Goal: Task Accomplishment & Management: Manage account settings

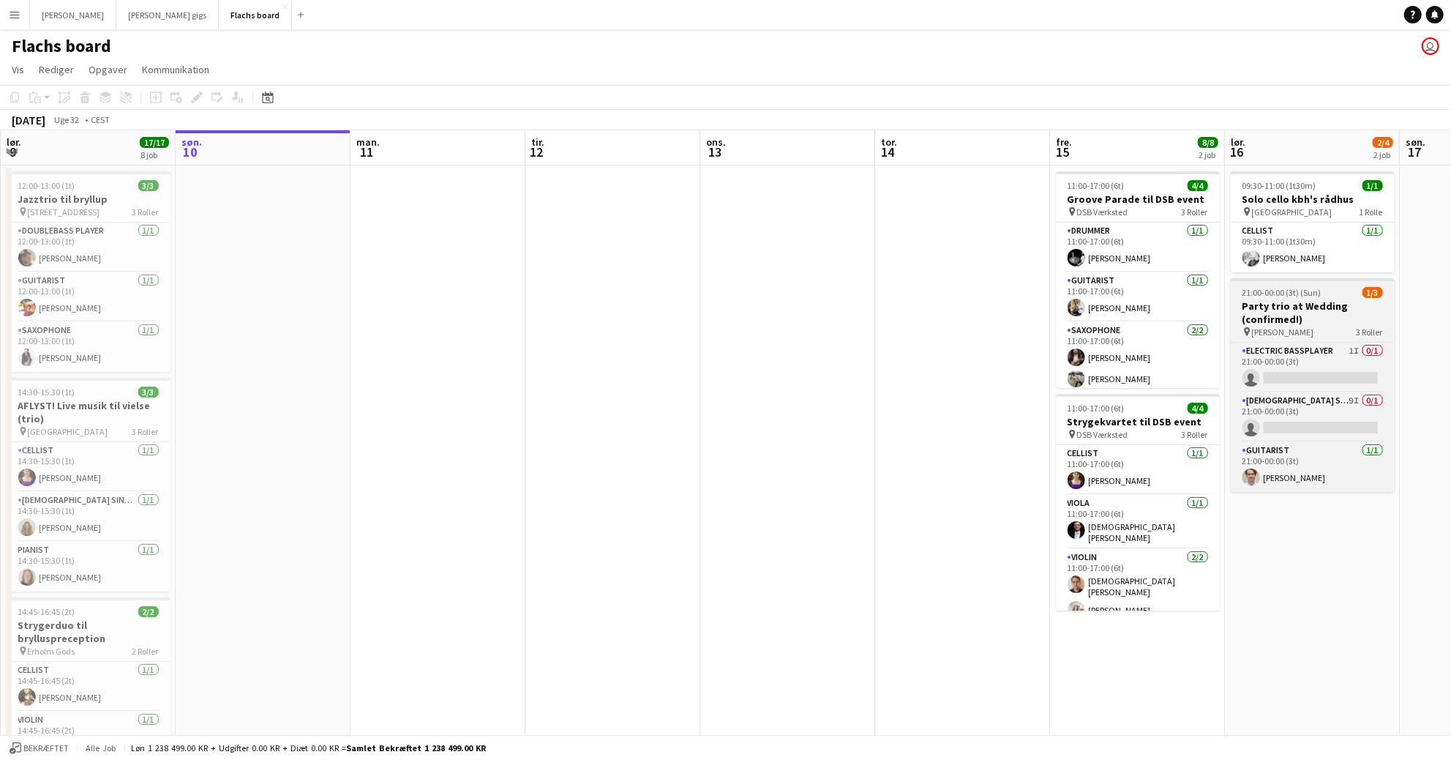
click at [1311, 315] on h3 "Party trio at Wedding (confirmed!)" at bounding box center [1313, 312] width 164 height 26
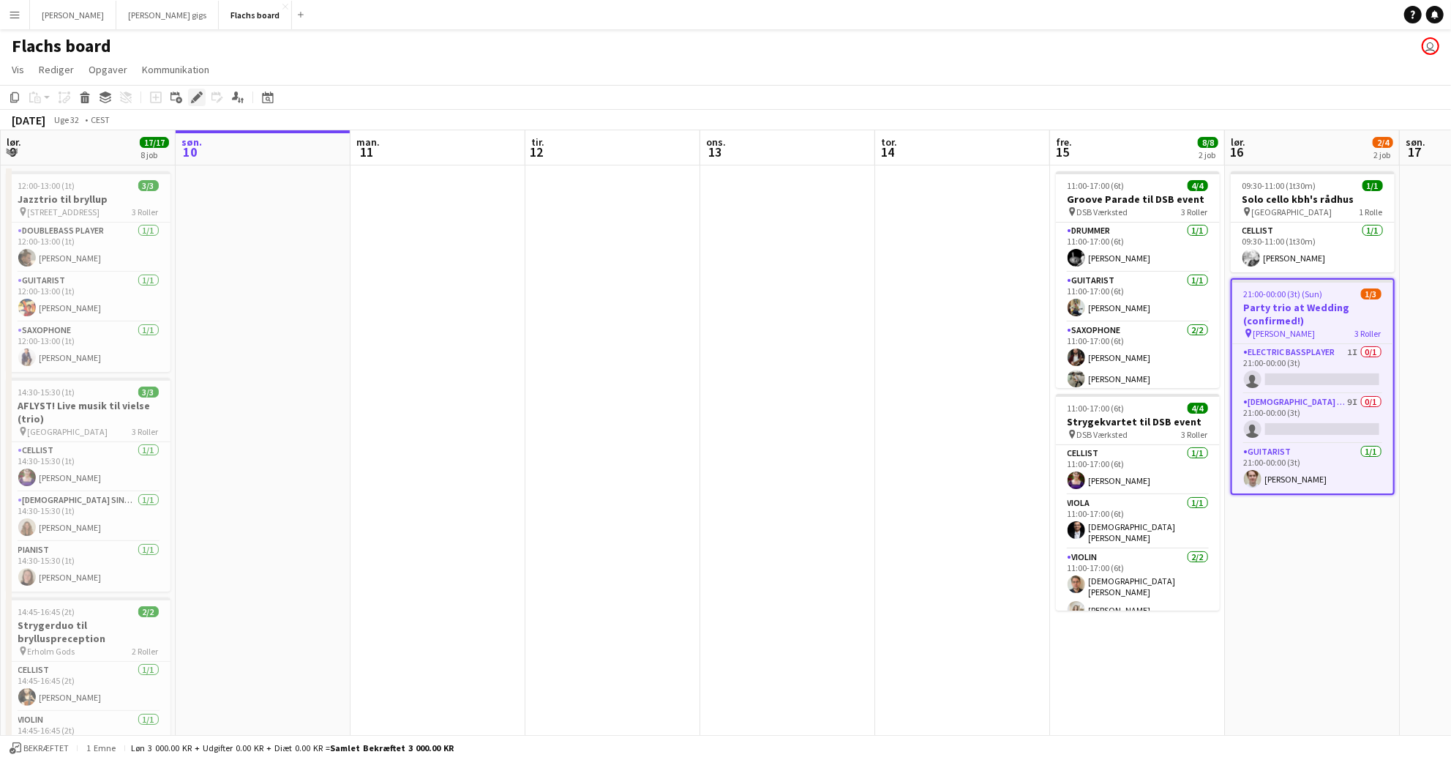
click at [201, 94] on icon at bounding box center [201, 93] width 4 height 4
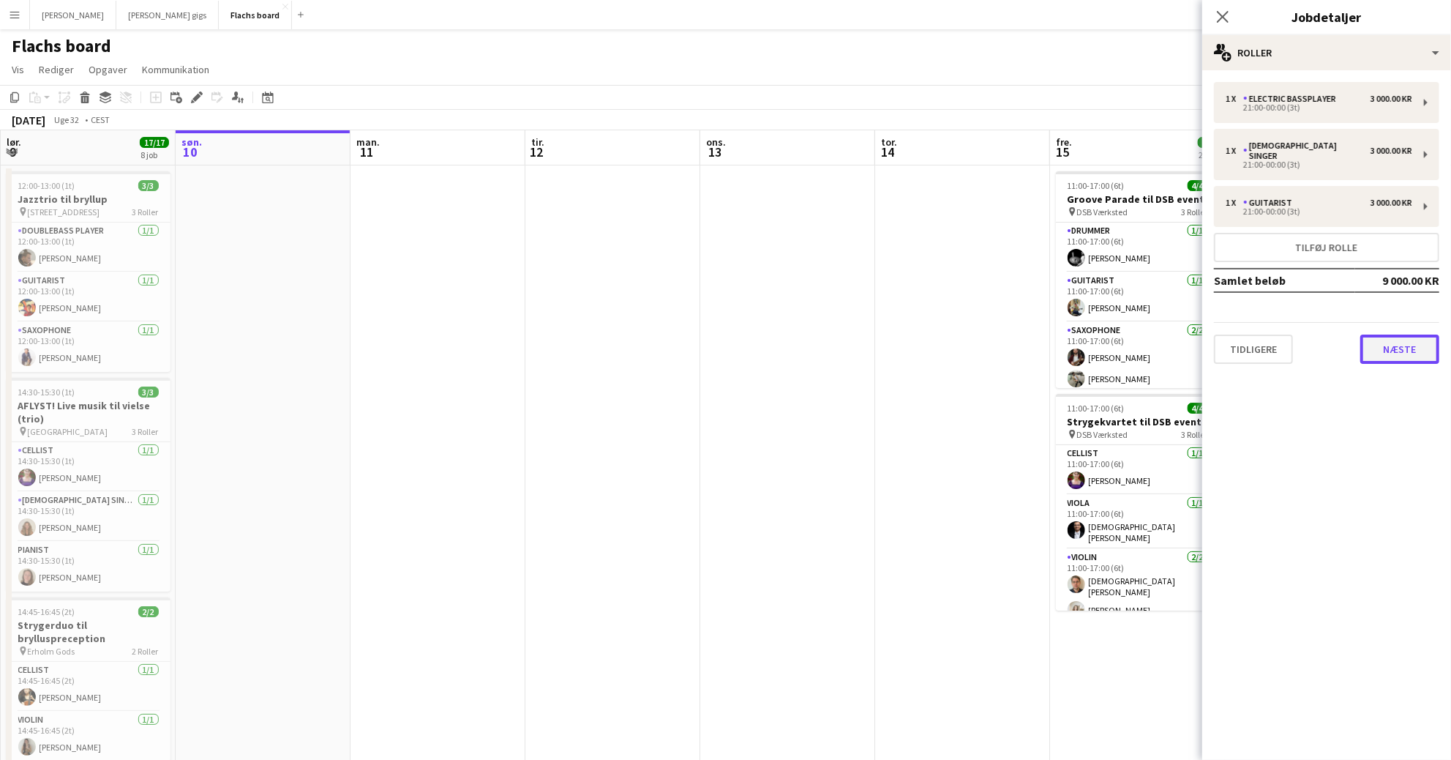
click at [1402, 350] on button "Næste" at bounding box center [1400, 348] width 79 height 29
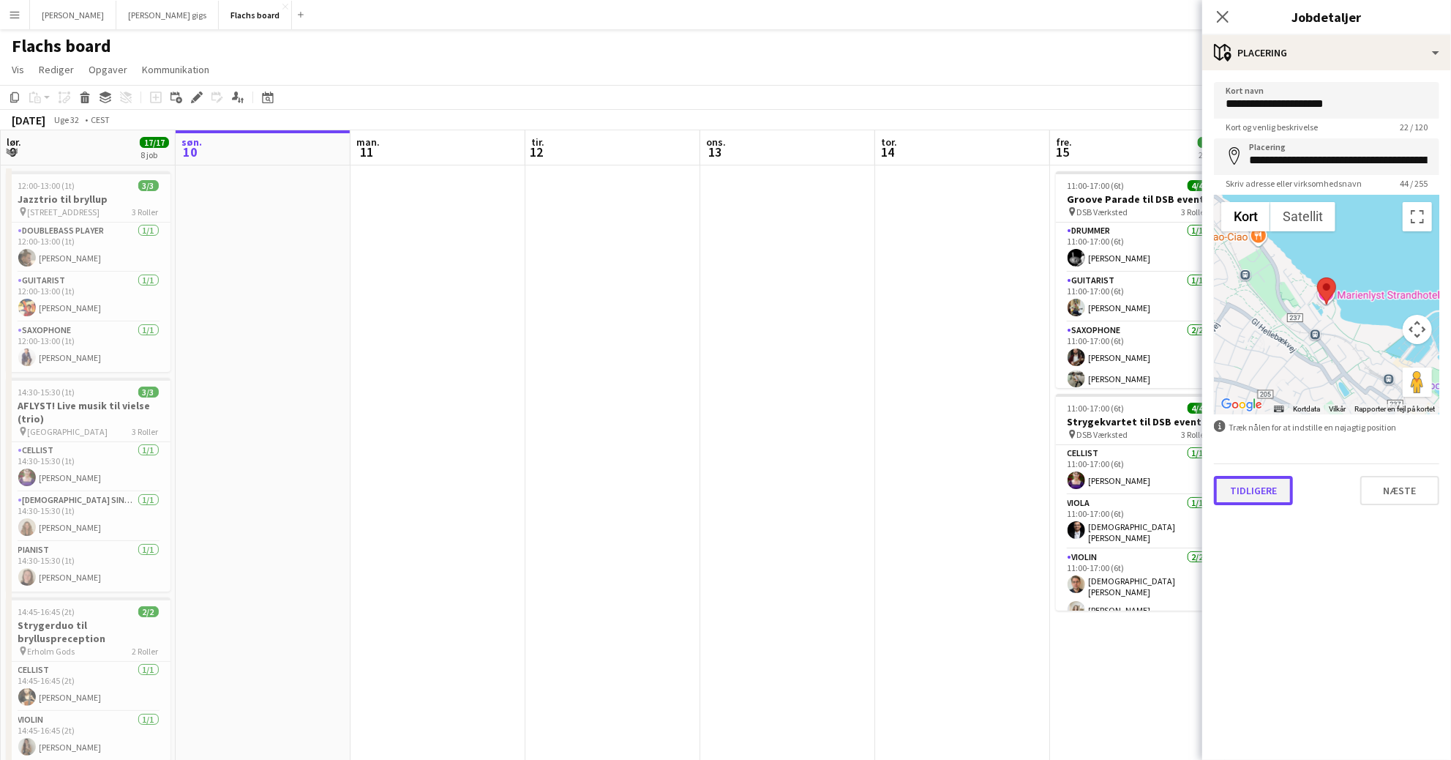
click at [1278, 491] on button "Tidligere" at bounding box center [1253, 490] width 79 height 29
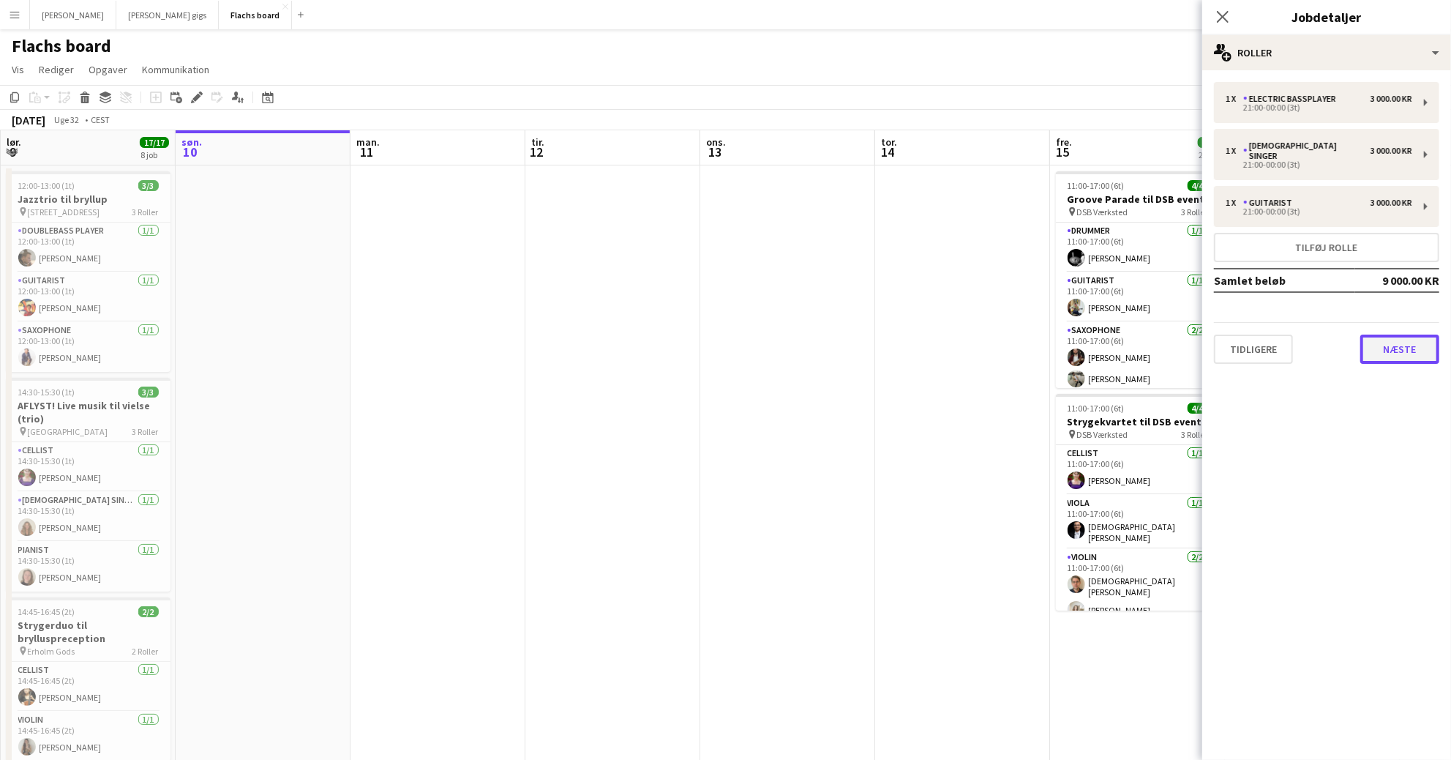
click at [1374, 338] on button "Næste" at bounding box center [1400, 348] width 79 height 29
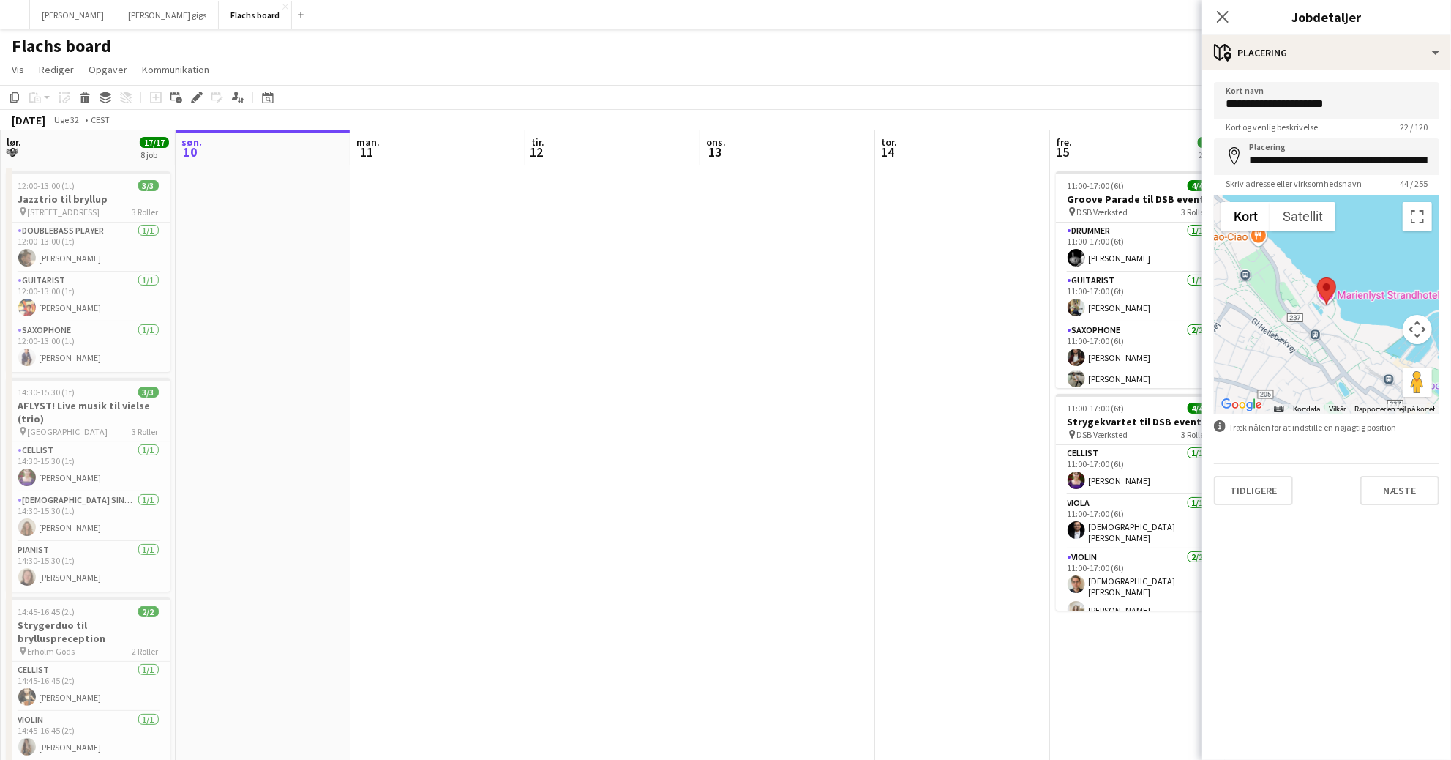
click at [1391, 520] on mat-expansion-panel "**********" at bounding box center [1326, 414] width 249 height 689
click at [1385, 515] on div "**********" at bounding box center [1326, 293] width 249 height 446
click at [1391, 504] on div "**********" at bounding box center [1326, 293] width 249 height 446
click at [1393, 502] on button "Næste" at bounding box center [1400, 490] width 79 height 29
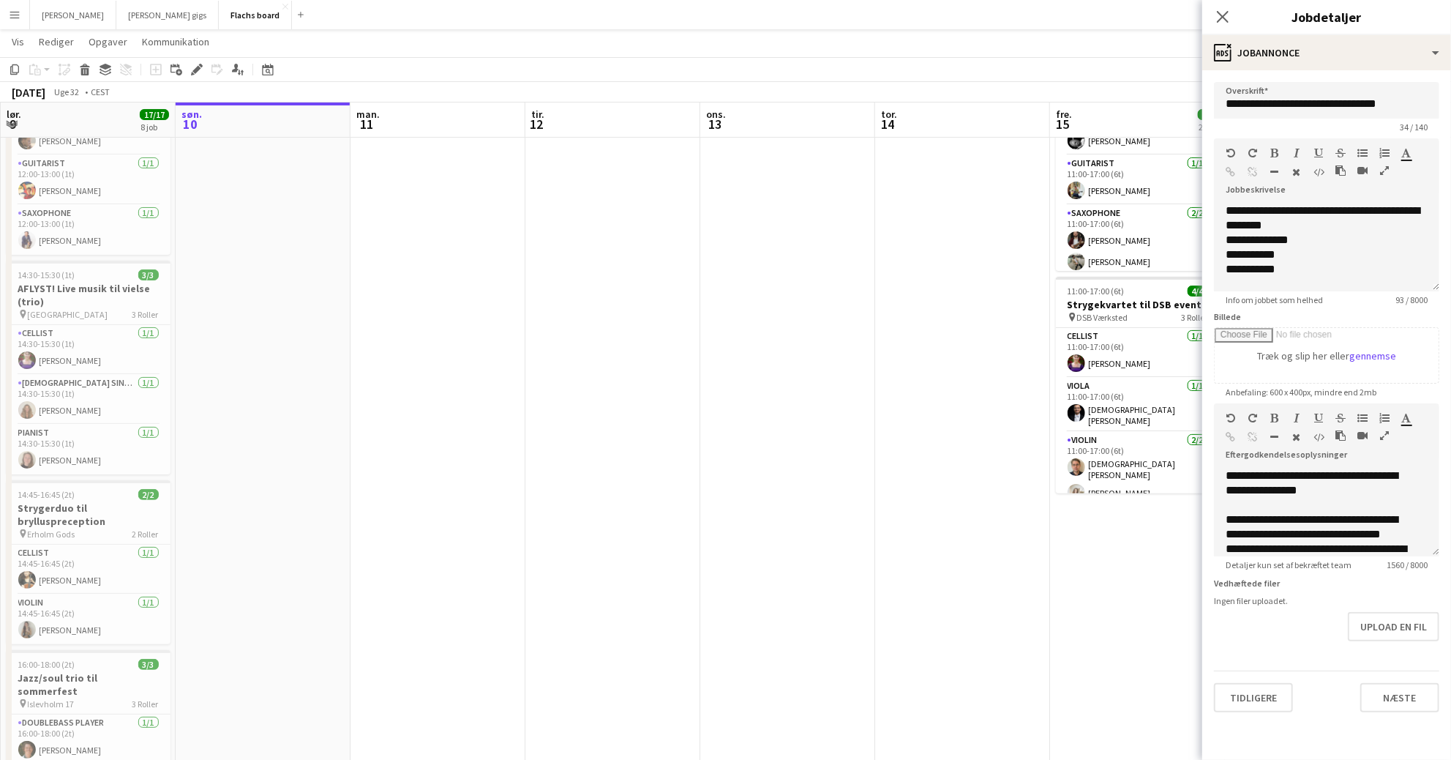
scroll to position [272, 0]
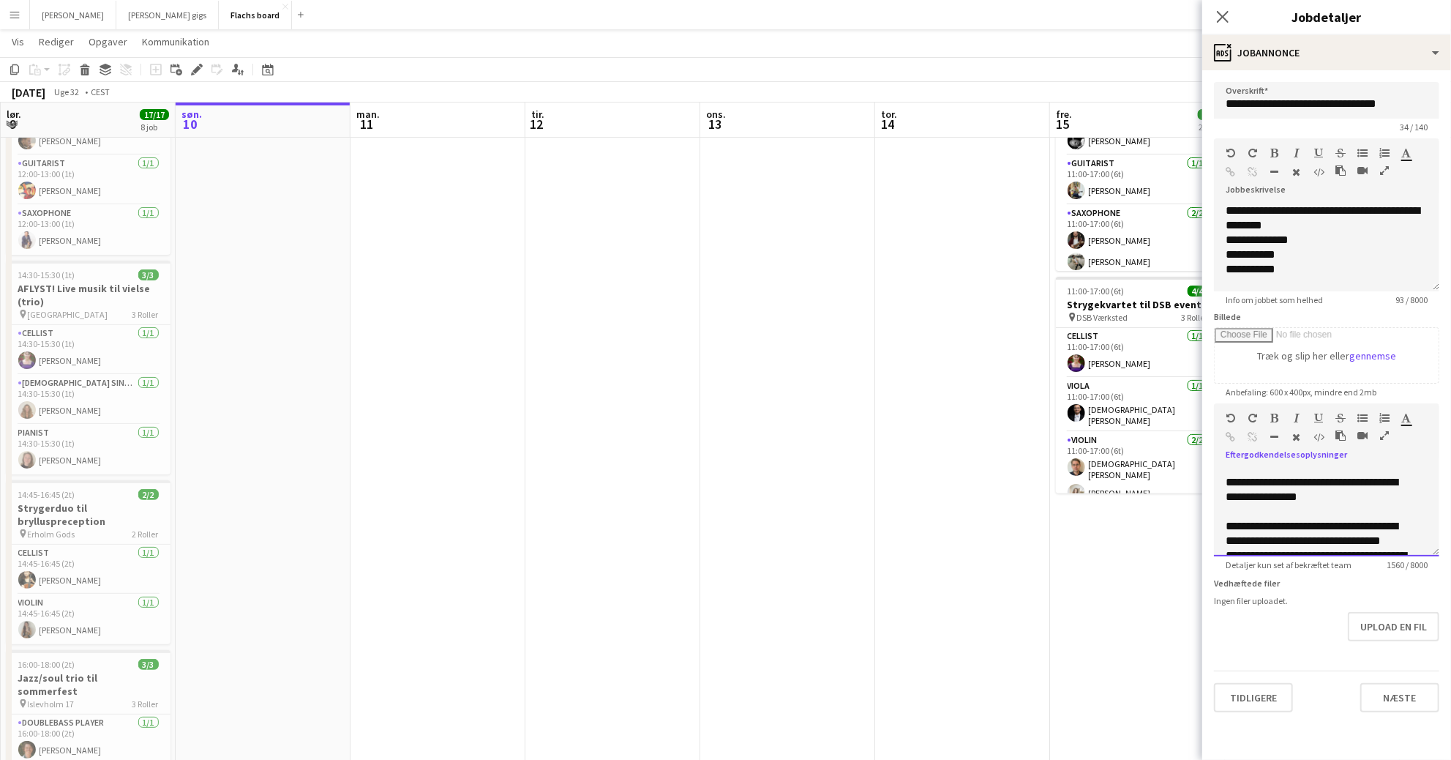
click at [1285, 526] on div "**********" at bounding box center [1321, 614] width 190 height 190
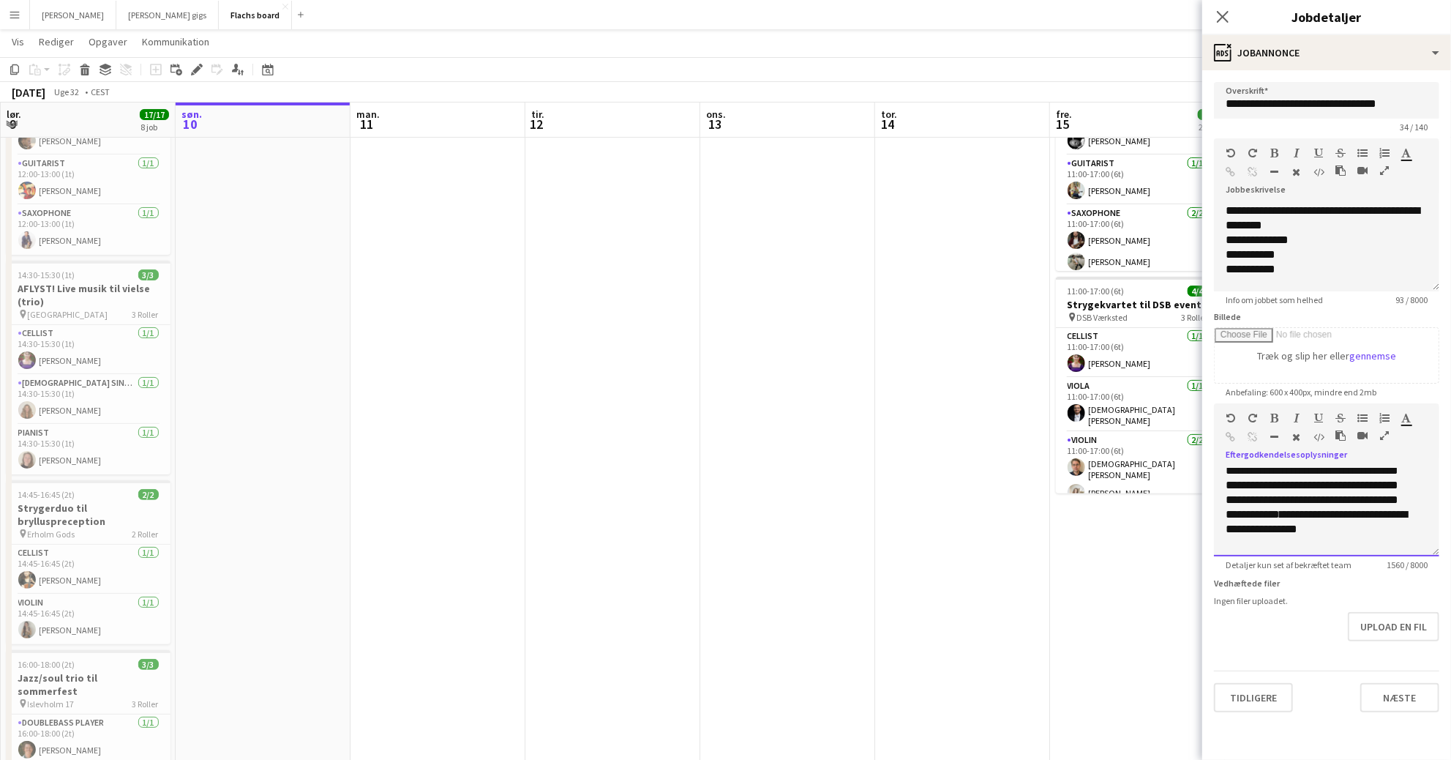
scroll to position [430, 0]
click at [1314, 544] on div "**********" at bounding box center [1321, 469] width 190 height 161
copy div "**********"
click at [1145, 629] on app-date-cell "11:00-17:00 (6t) 4/4 Groove Parade til DSB event pin DSB Værksted 3 Roller Drum…" at bounding box center [1137, 771] width 175 height 1446
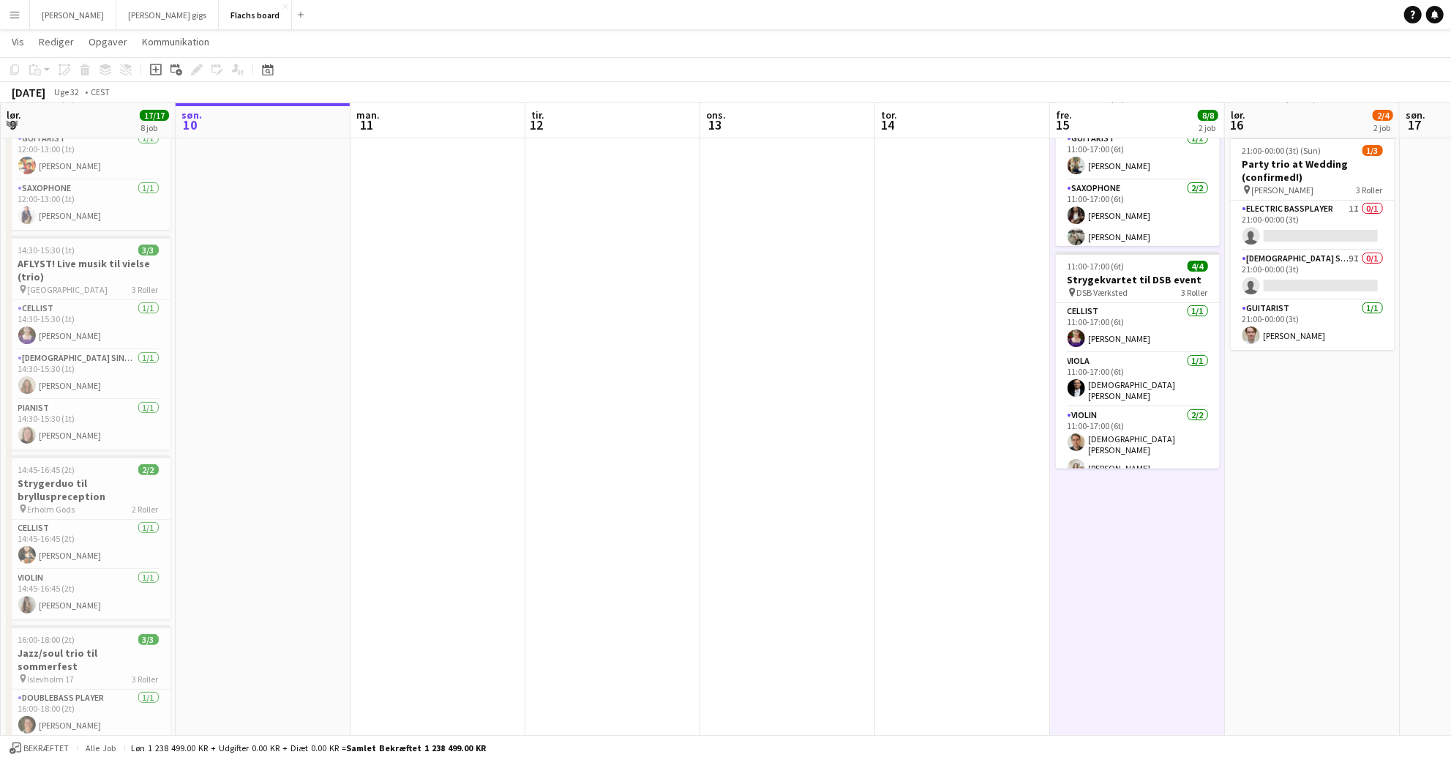
scroll to position [124, 0]
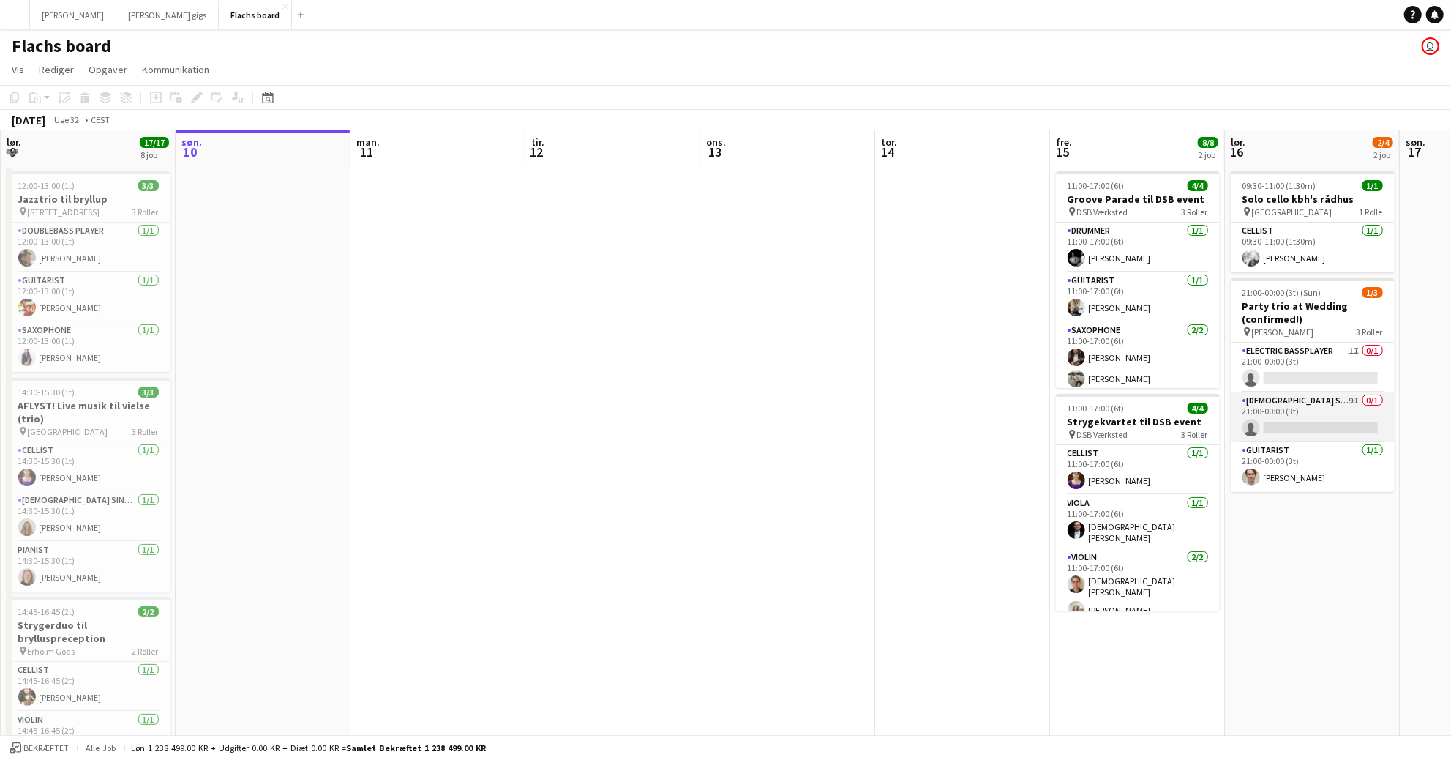
click at [1293, 415] on app-card-role "[DEMOGRAPHIC_DATA] Singer 9I 0/1 21:00-00:00 (3t) single-neutral-actions" at bounding box center [1313, 417] width 164 height 50
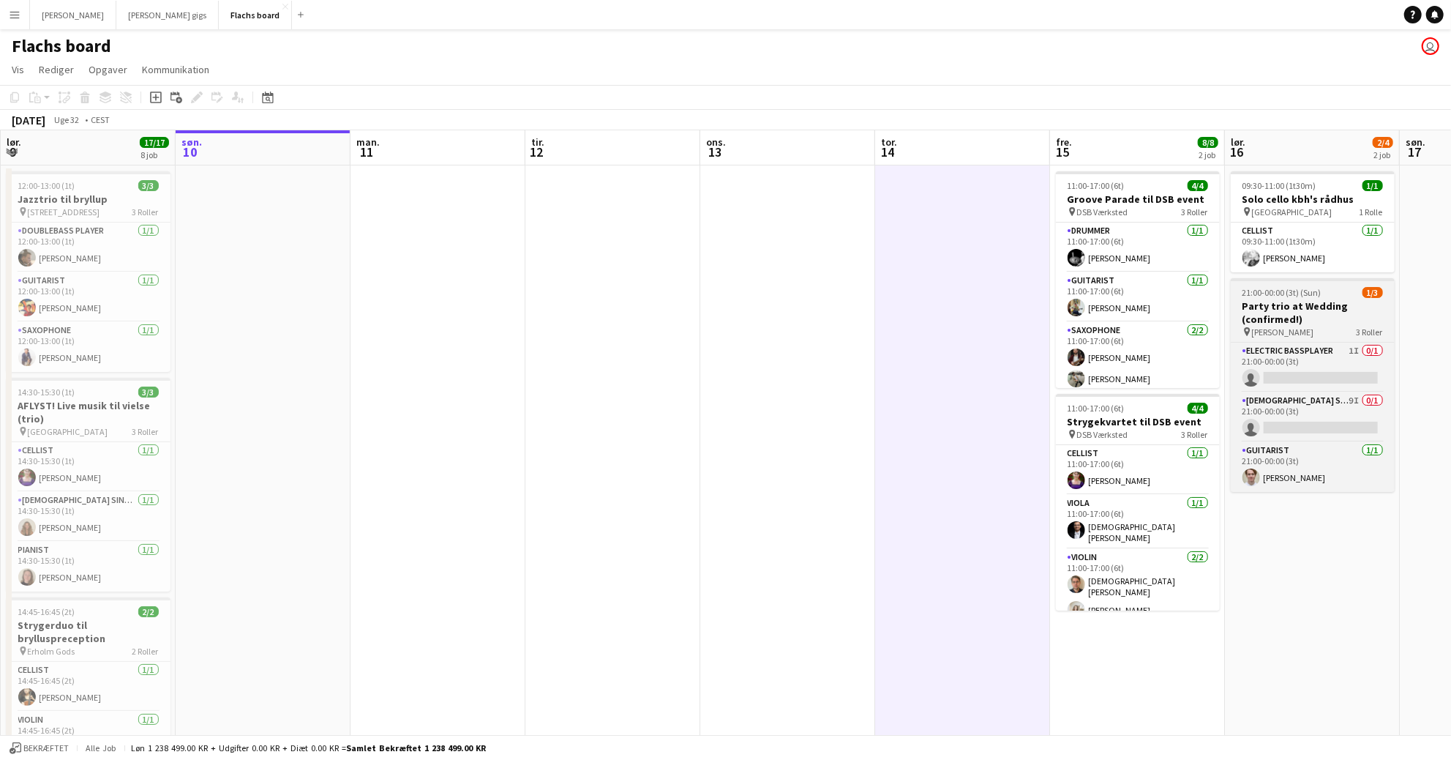
click at [1262, 305] on h3 "Party trio at Wedding (confirmed!)" at bounding box center [1313, 312] width 164 height 26
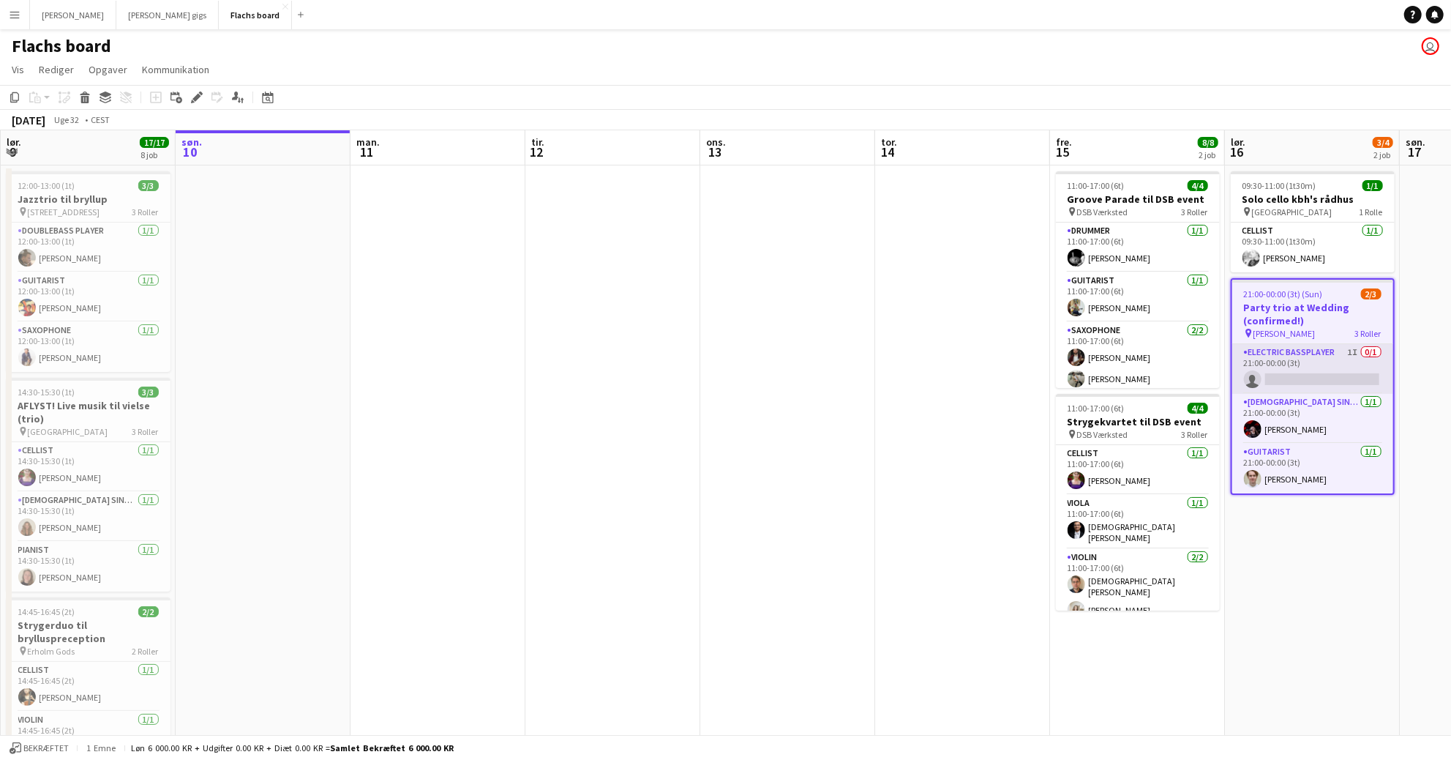
click at [1325, 373] on app-card-role "Electric Bassplayer 1I 0/1 21:00-00:00 (3t) single-neutral-actions" at bounding box center [1312, 369] width 161 height 50
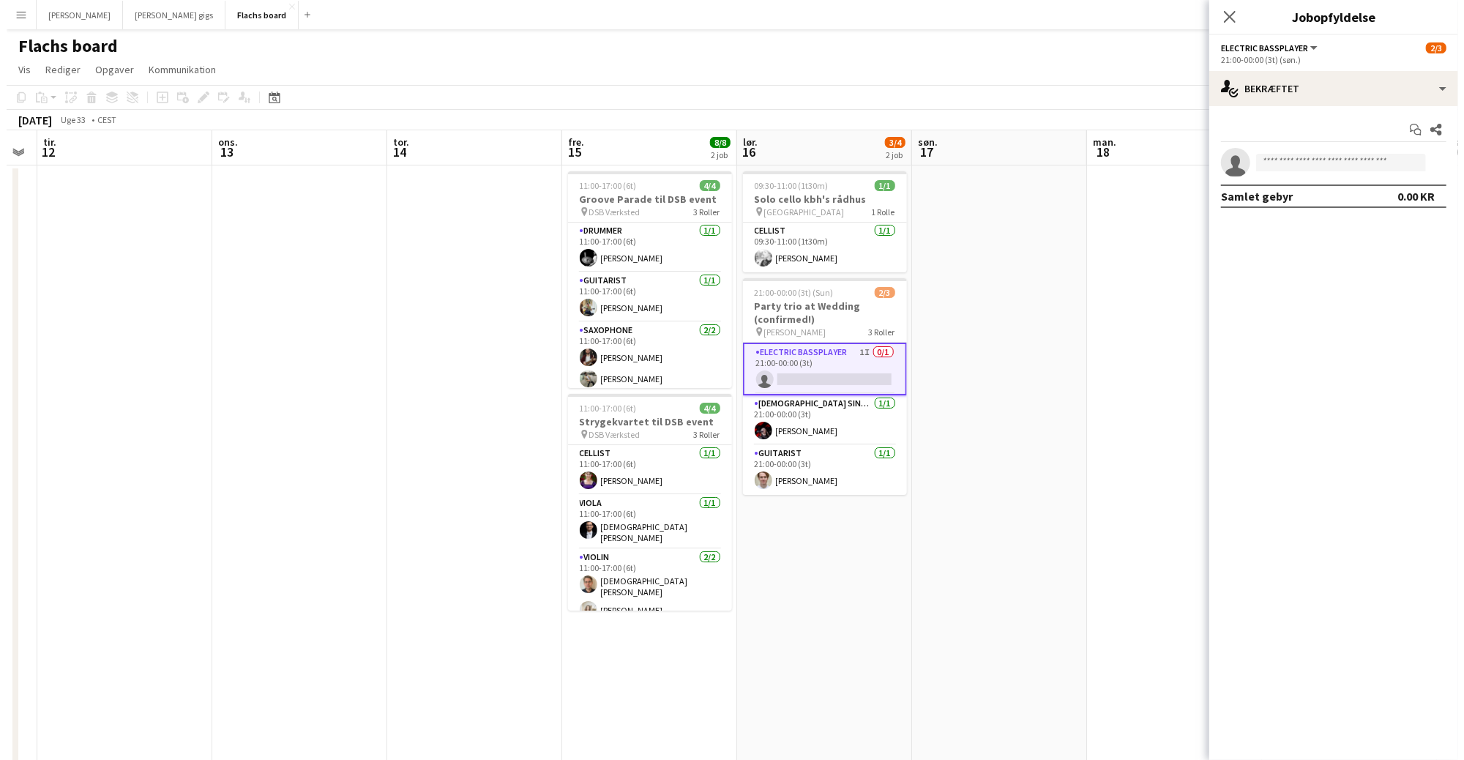
scroll to position [0, 495]
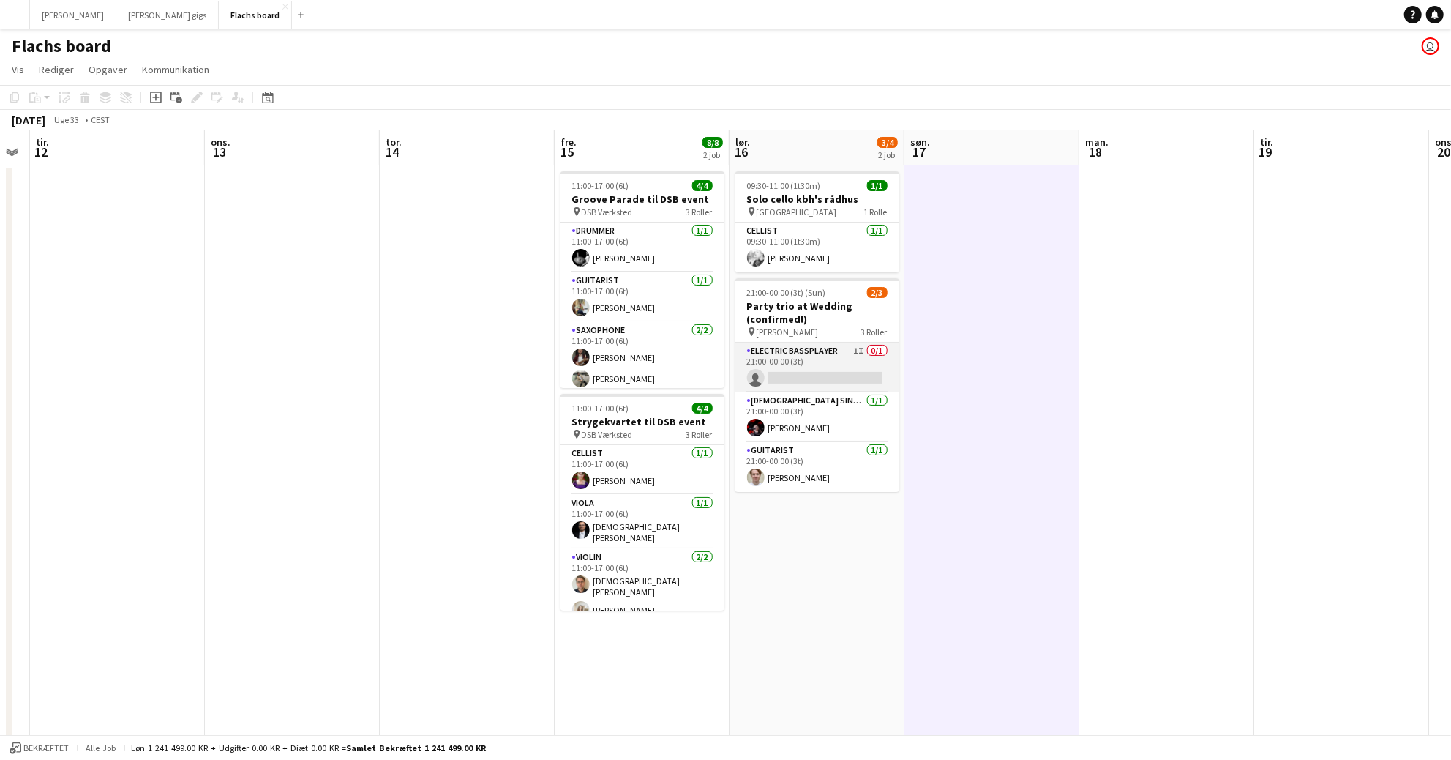
click at [872, 370] on app-card-role "Electric Bassplayer 1I 0/1 21:00-00:00 (3t) single-neutral-actions" at bounding box center [818, 368] width 164 height 50
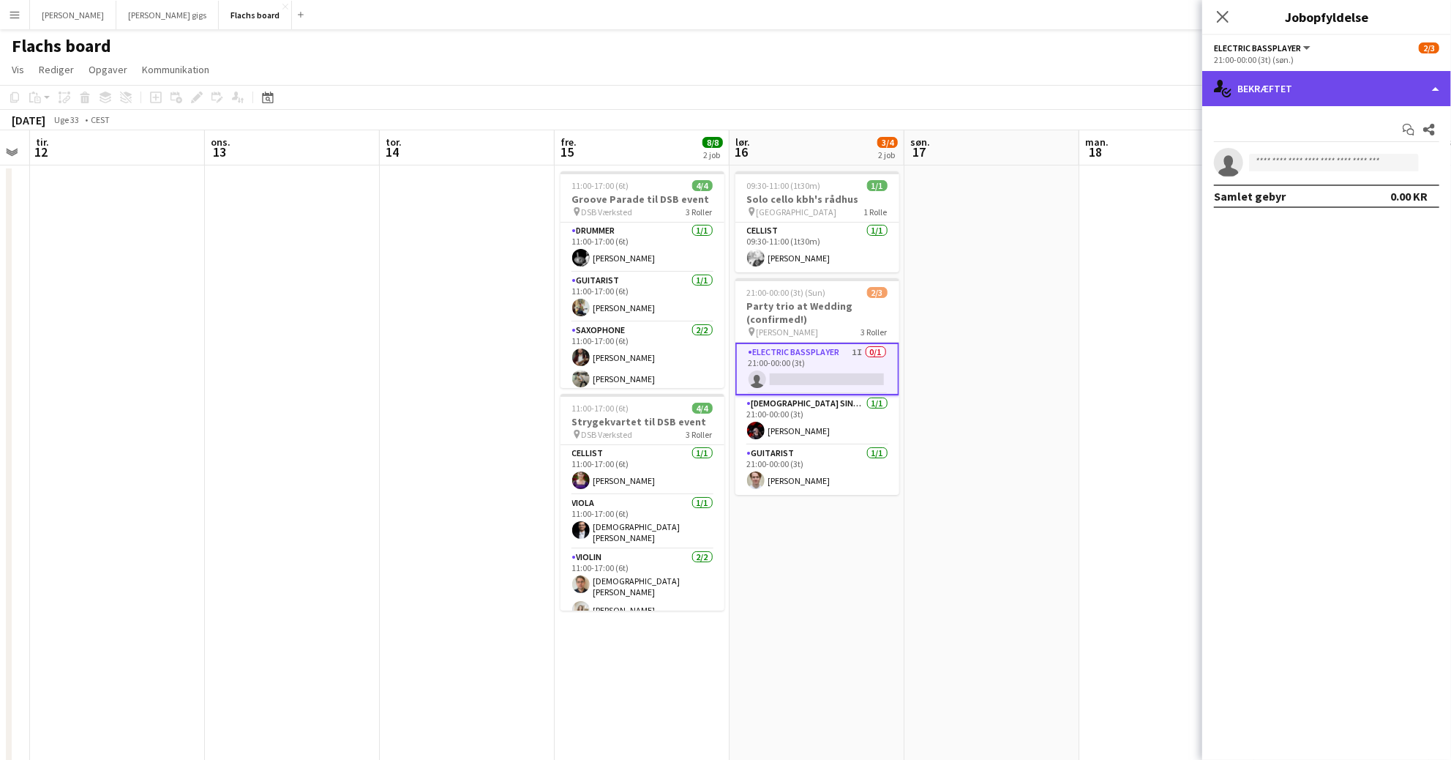
click at [1264, 86] on div "single-neutral-actions-check-2 Bekræftet" at bounding box center [1326, 88] width 249 height 35
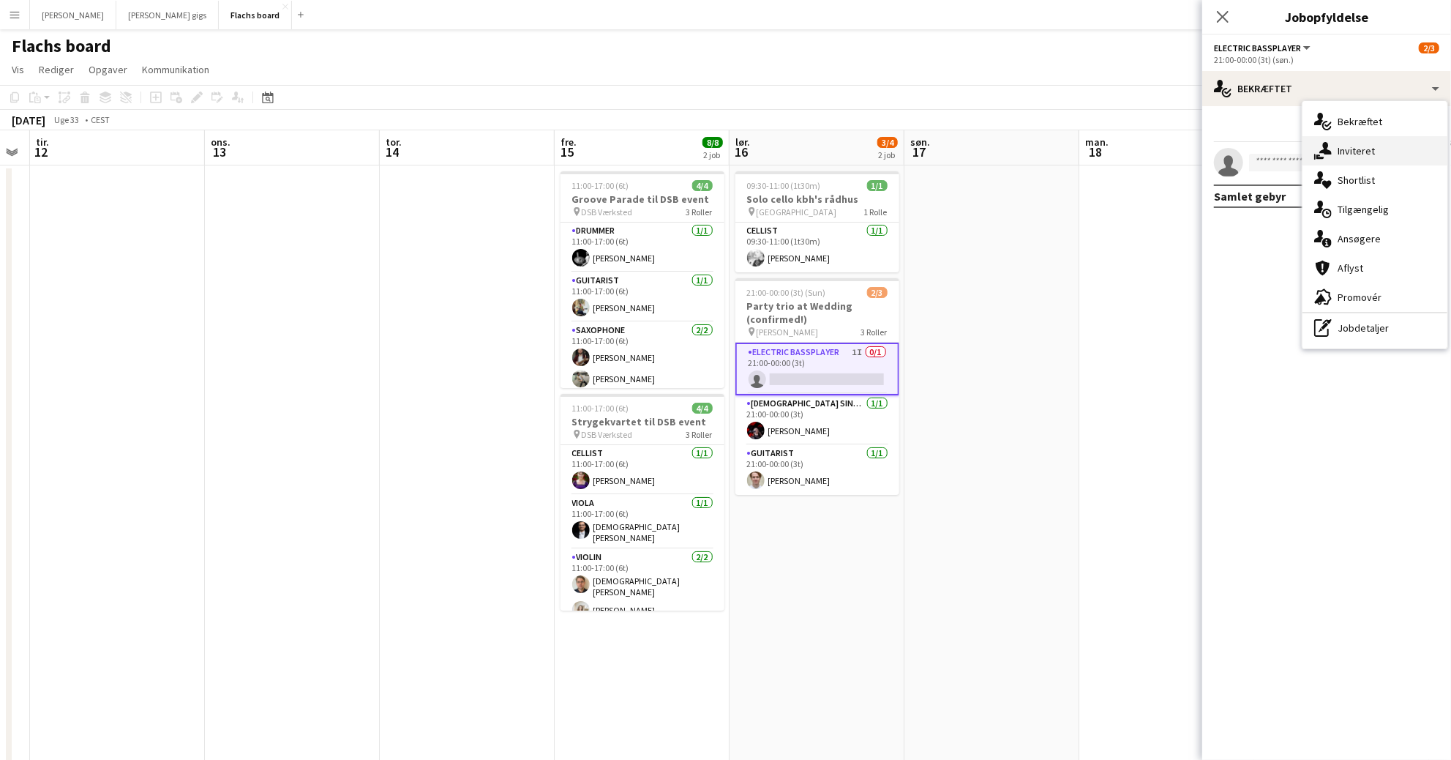
click at [1317, 142] on icon "single-neutral-actions-share-1" at bounding box center [1323, 151] width 18 height 18
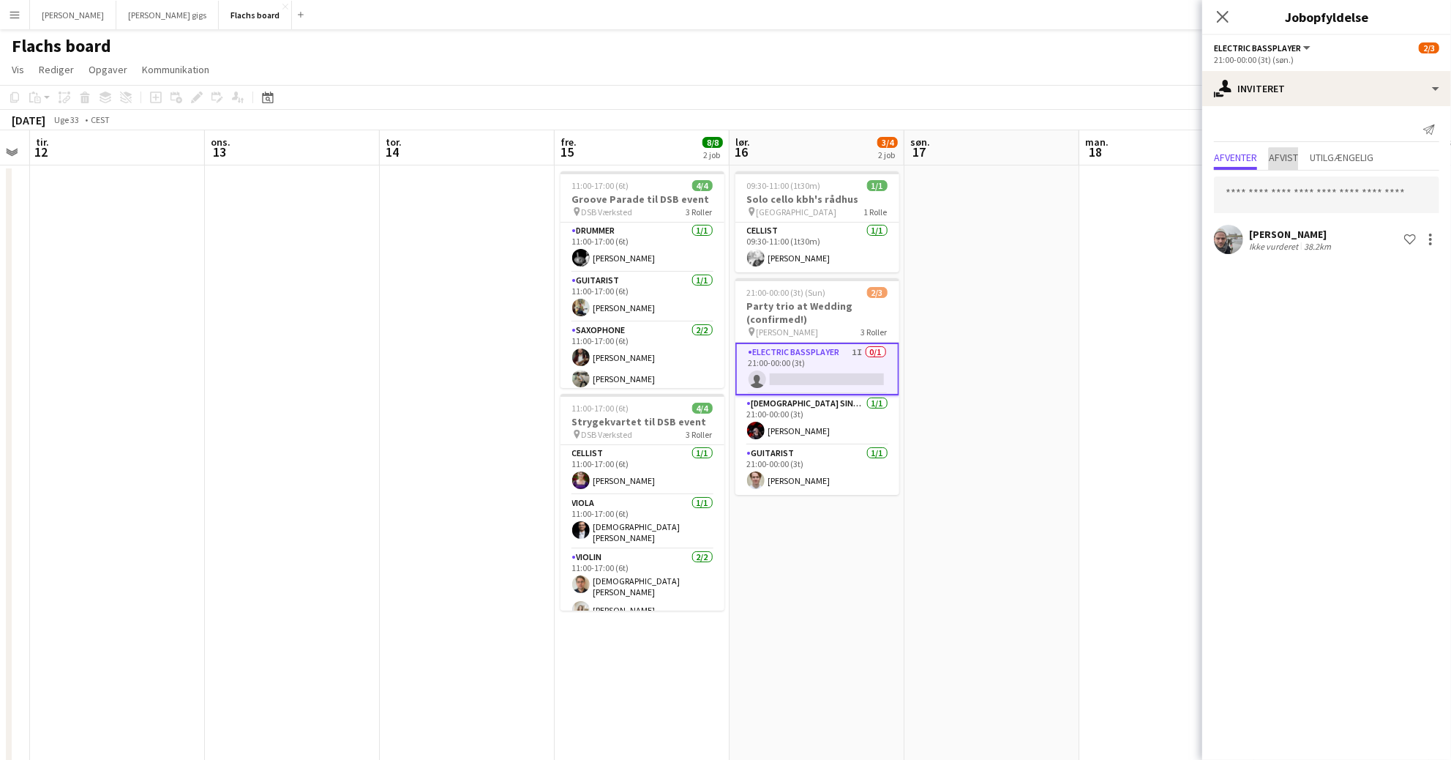
click at [1286, 160] on span "Afvist" at bounding box center [1283, 157] width 29 height 10
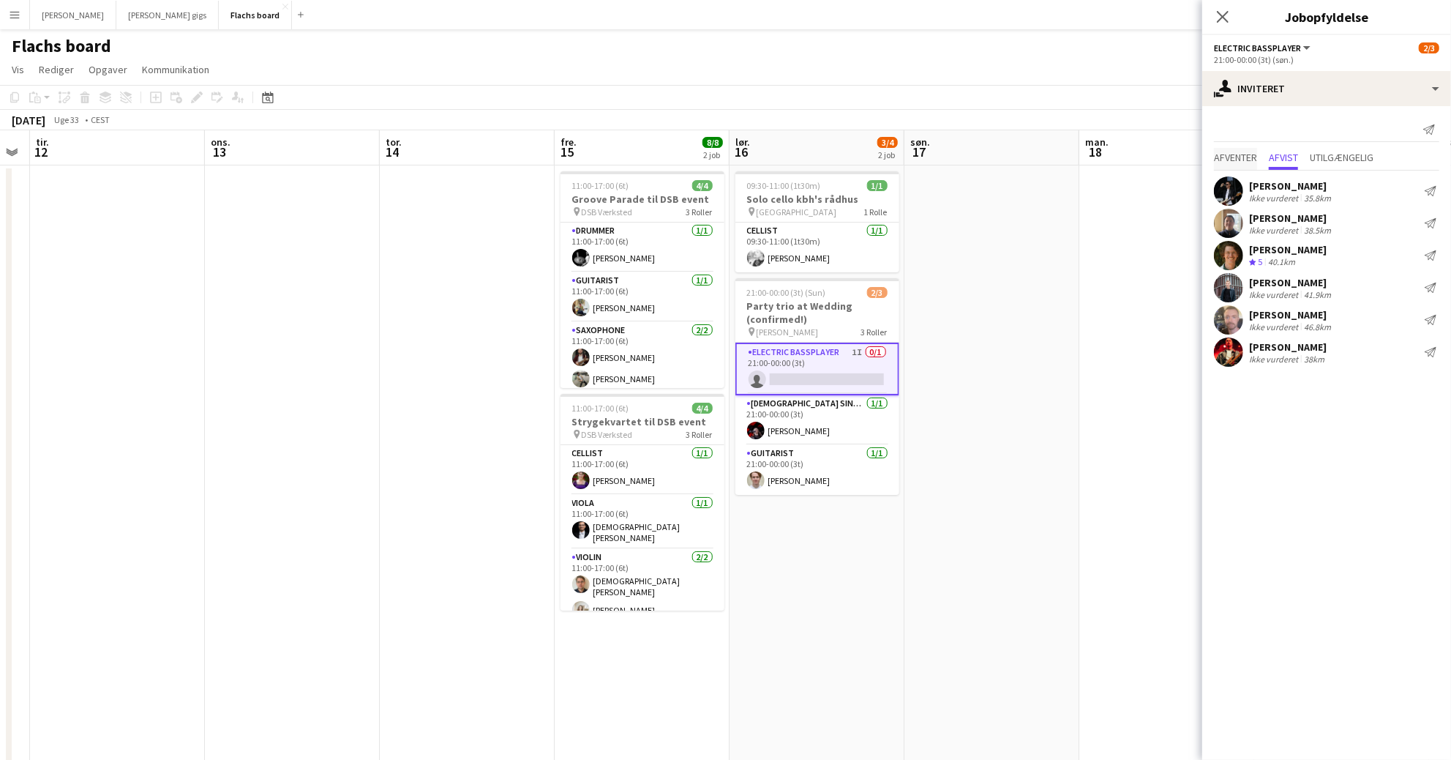
click at [1237, 163] on span "Afventer" at bounding box center [1235, 159] width 43 height 22
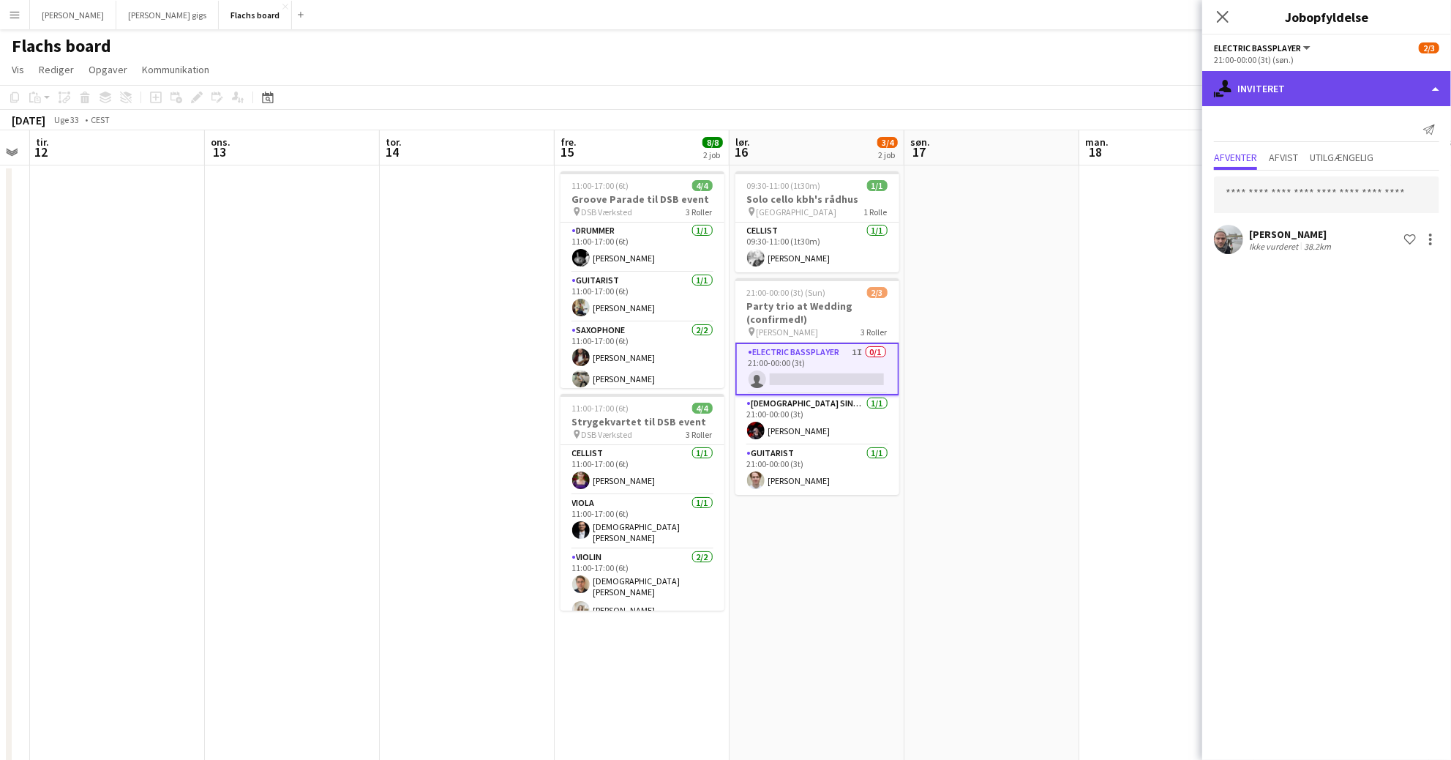
click at [1290, 94] on div "single-neutral-actions-share-1 Inviteret" at bounding box center [1326, 88] width 249 height 35
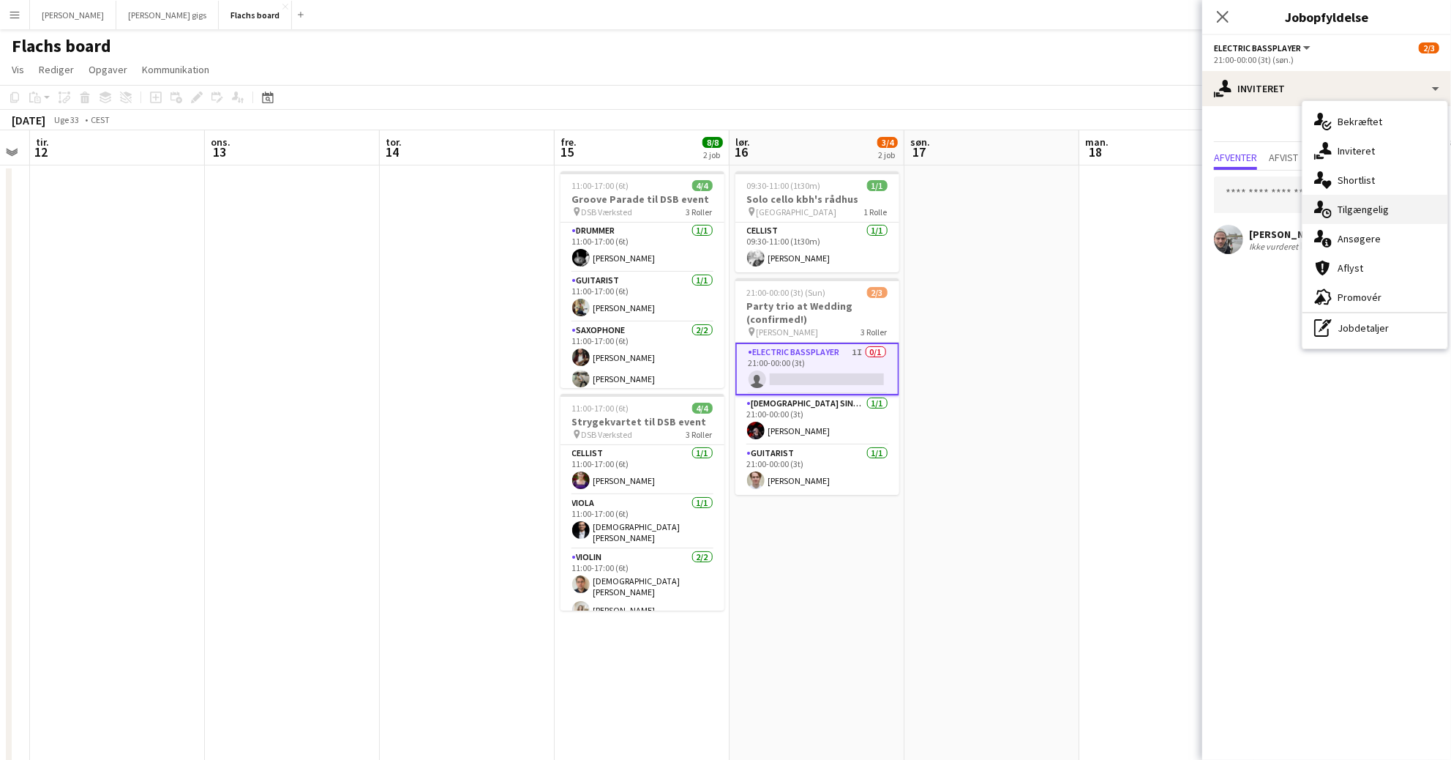
click at [1346, 207] on div "single-neutral-actions-upload Tilgængelig" at bounding box center [1375, 209] width 145 height 29
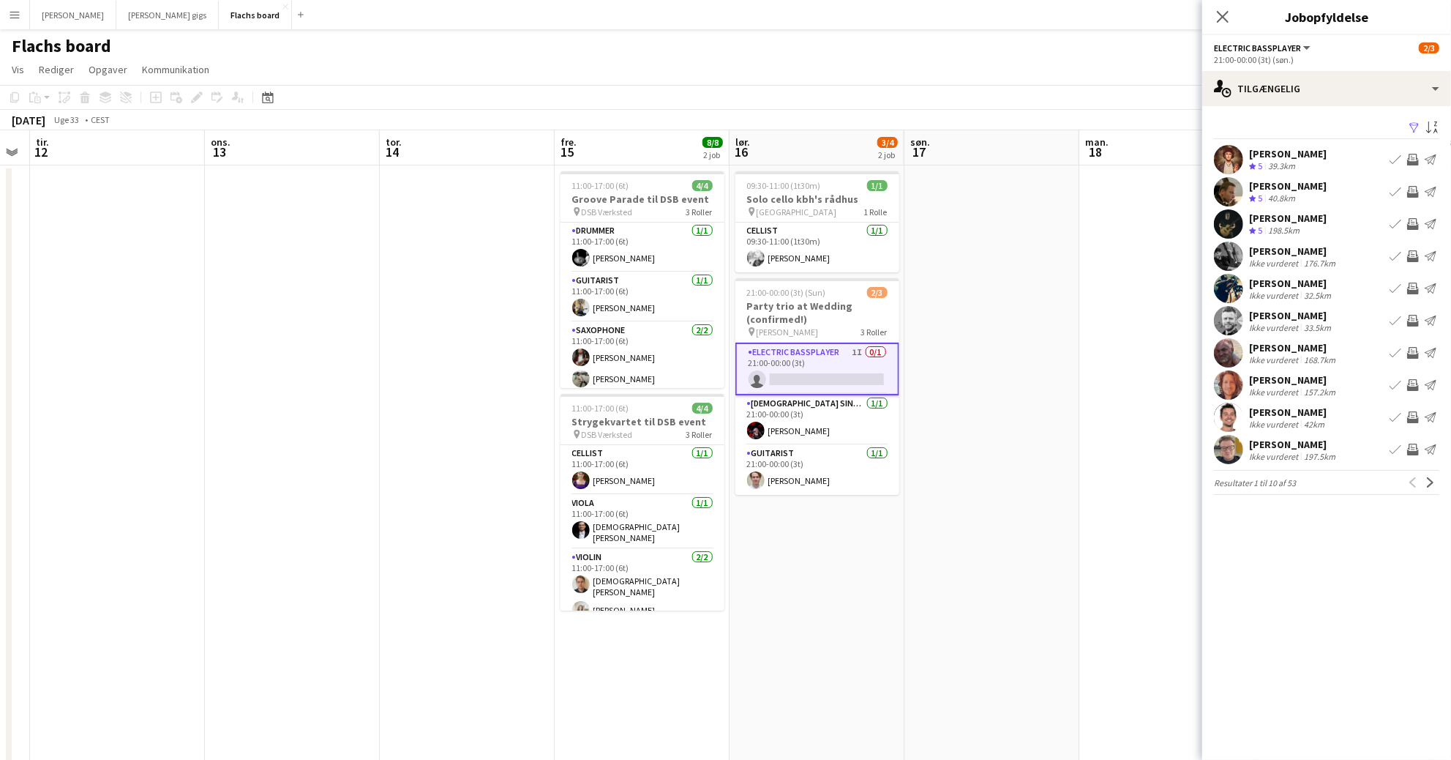
click at [1413, 165] on app-icon "Inviter team" at bounding box center [1413, 160] width 12 height 12
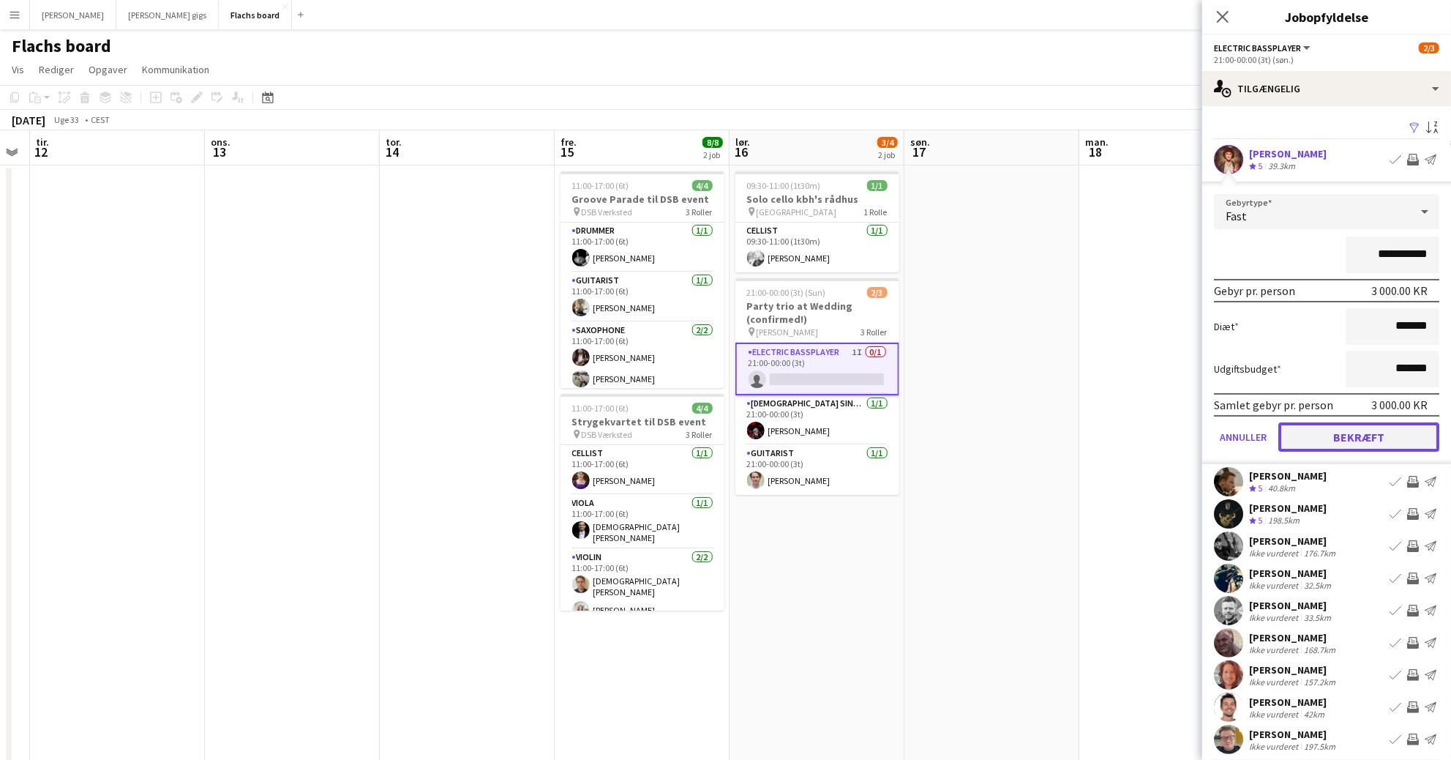
click at [1353, 439] on button "Bekræft" at bounding box center [1359, 436] width 161 height 29
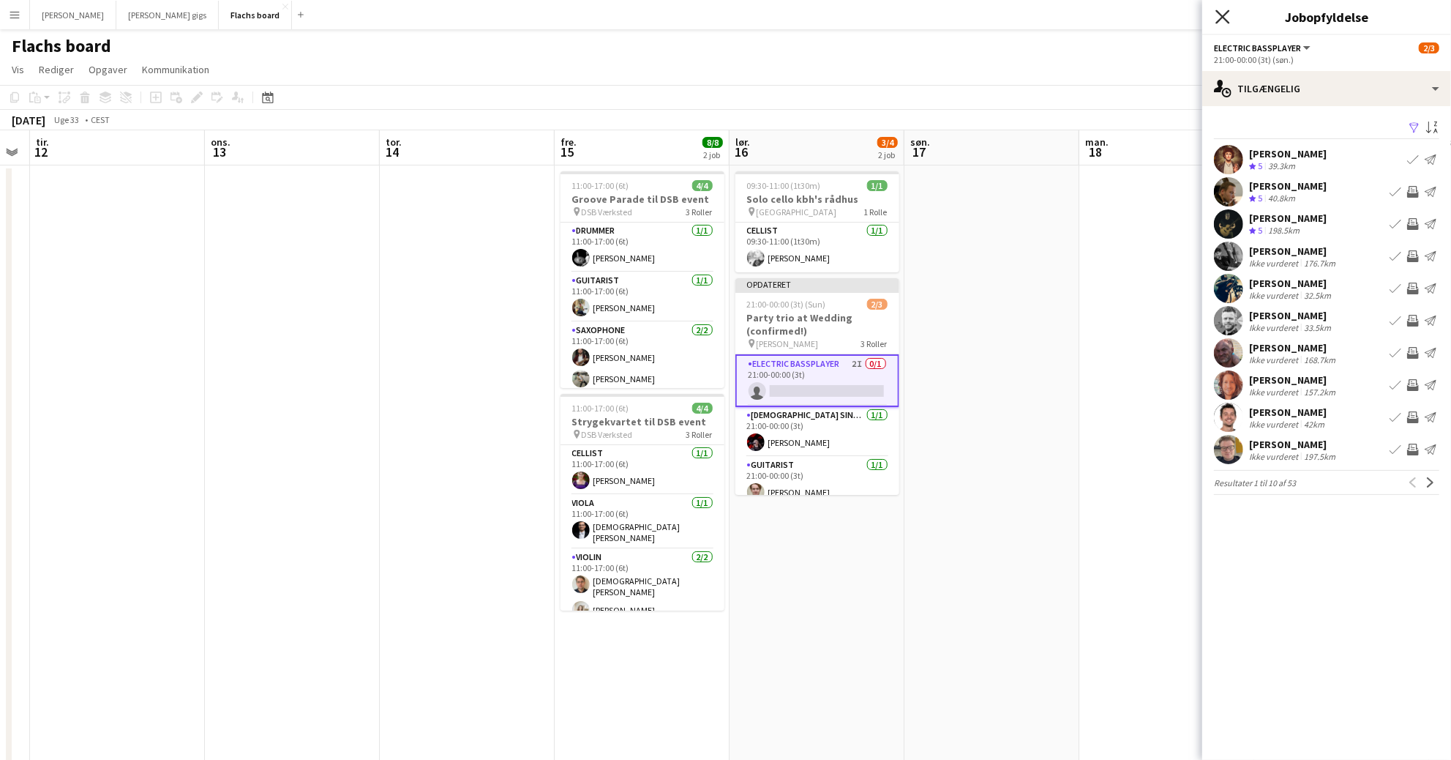
click at [1221, 15] on icon "Luk pop-in" at bounding box center [1223, 17] width 14 height 14
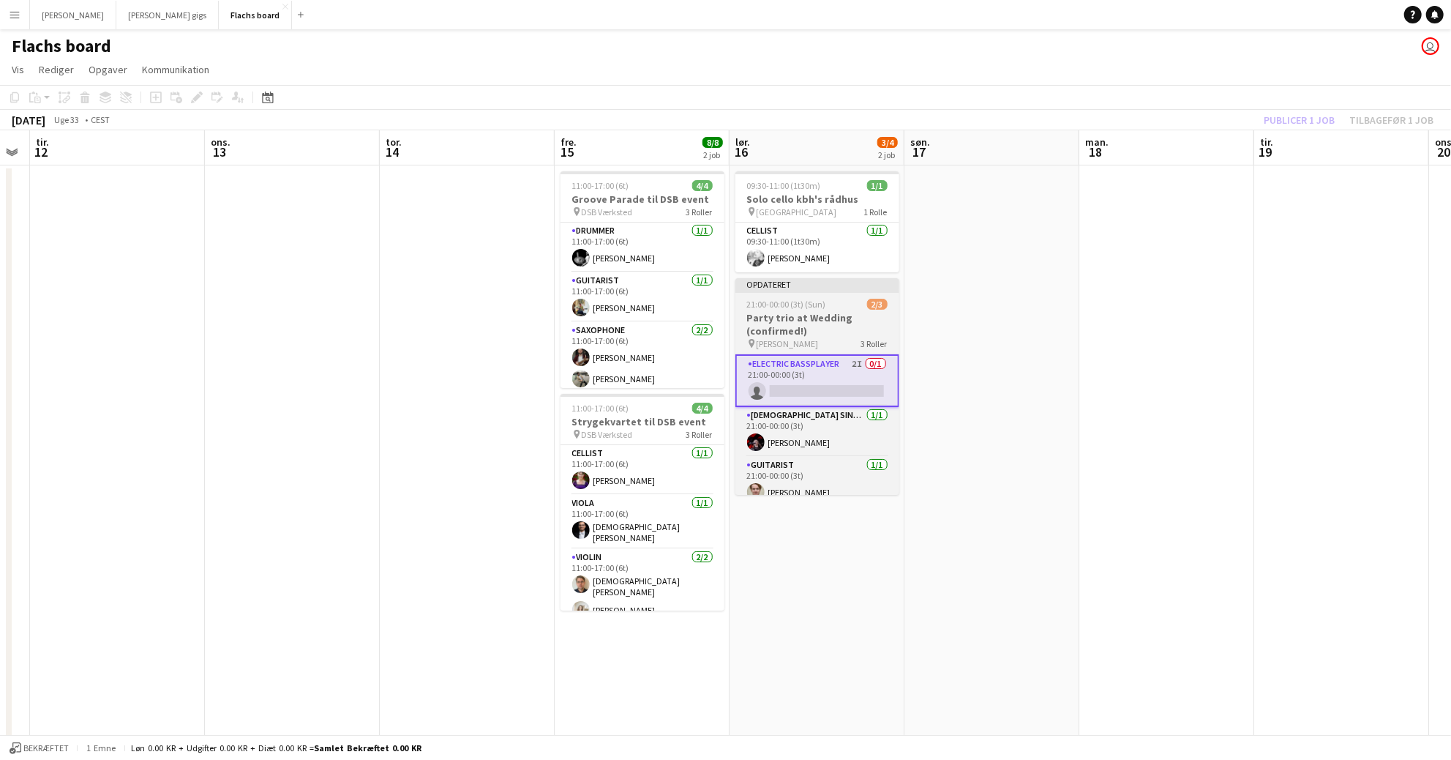
click at [855, 306] on div "21:00-00:00 (3t) (Sun) 2/3" at bounding box center [818, 304] width 164 height 11
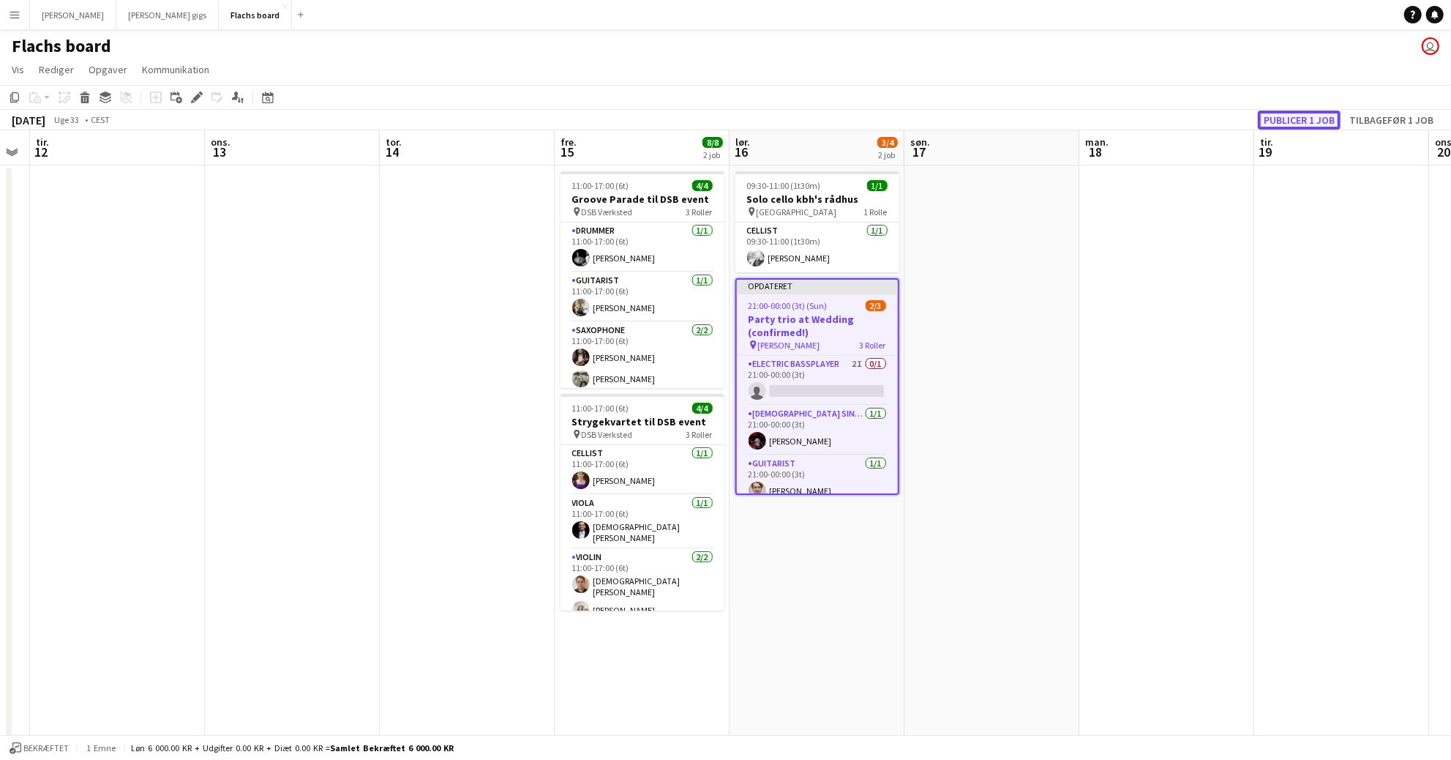
click at [1276, 121] on button "Publicer 1 job" at bounding box center [1299, 120] width 83 height 19
